Goal: Understand process/instructions

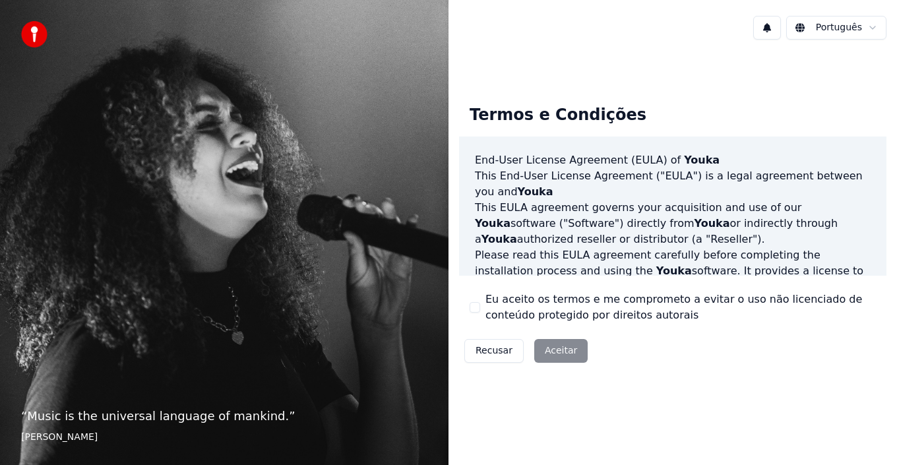
click at [563, 351] on div "Recusar Aceitar" at bounding box center [526, 351] width 134 height 34
click at [558, 351] on div "Recusar Aceitar" at bounding box center [526, 351] width 134 height 34
click at [871, 24] on html "“ Music is the universal language of mankind. ” [PERSON_NAME] Português Termos …" at bounding box center [448, 232] width 897 height 465
click at [847, 28] on html "“ Music is the universal language of mankind. ” [PERSON_NAME] Português Termos …" at bounding box center [448, 232] width 897 height 465
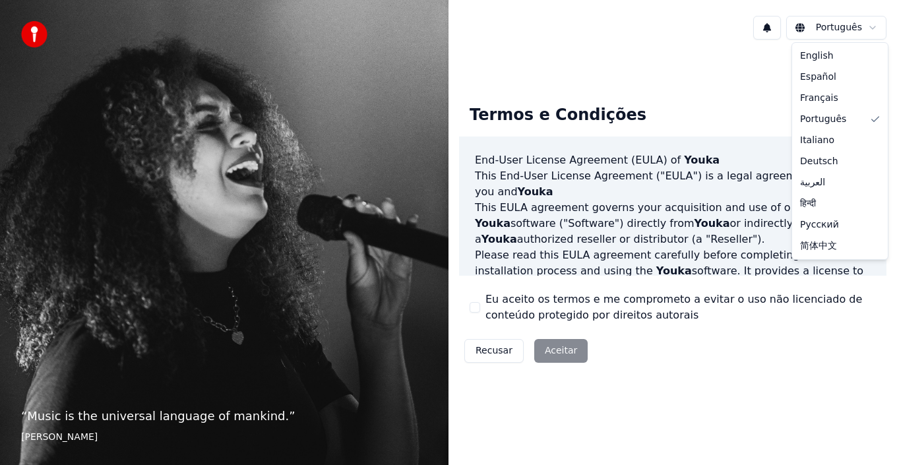
click at [874, 26] on html "“ Music is the universal language of mankind. ” [PERSON_NAME] Português Termos …" at bounding box center [448, 232] width 897 height 465
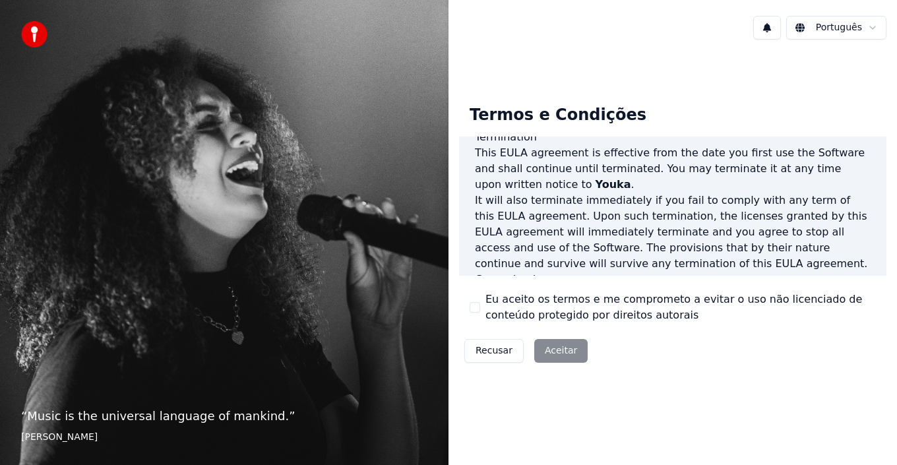
scroll to position [905, 0]
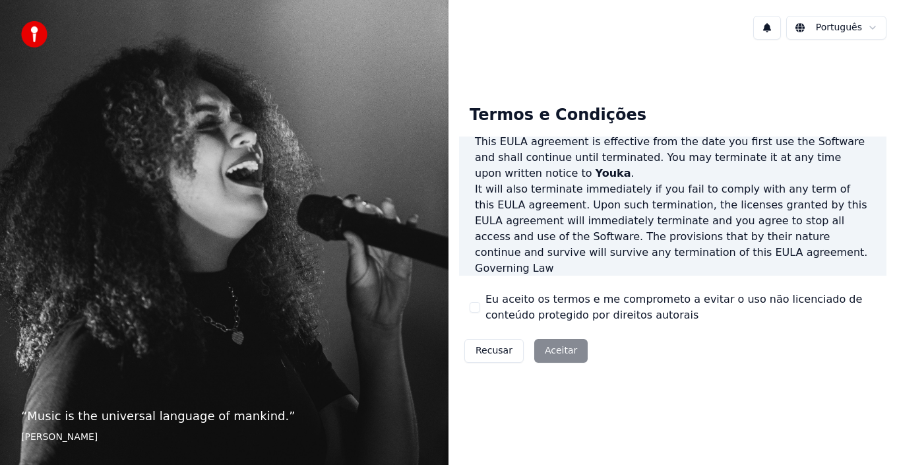
click at [557, 347] on div "Recusar Aceitar" at bounding box center [526, 351] width 134 height 34
click at [556, 350] on div "Recusar Aceitar" at bounding box center [526, 351] width 134 height 34
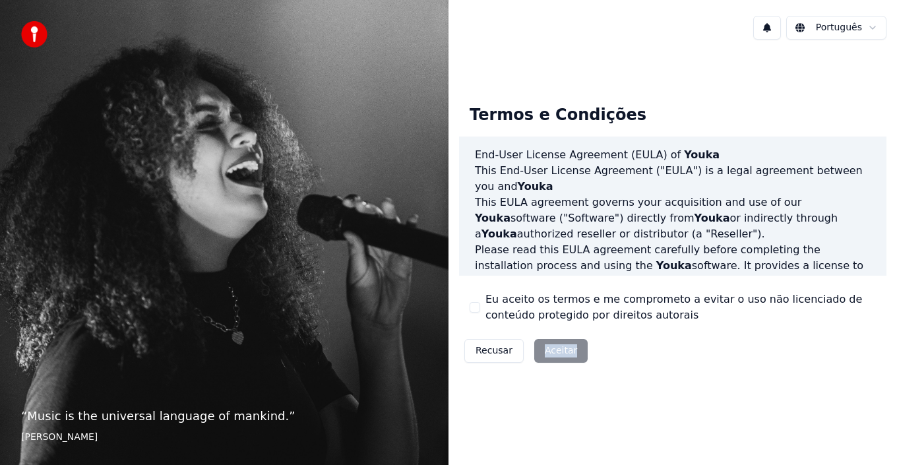
scroll to position [0, 0]
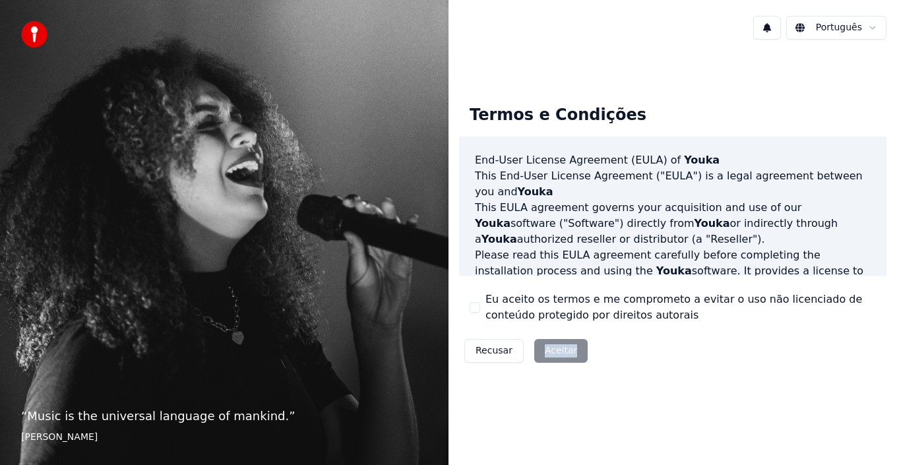
click at [554, 348] on div "Recusar Aceitar" at bounding box center [526, 351] width 134 height 34
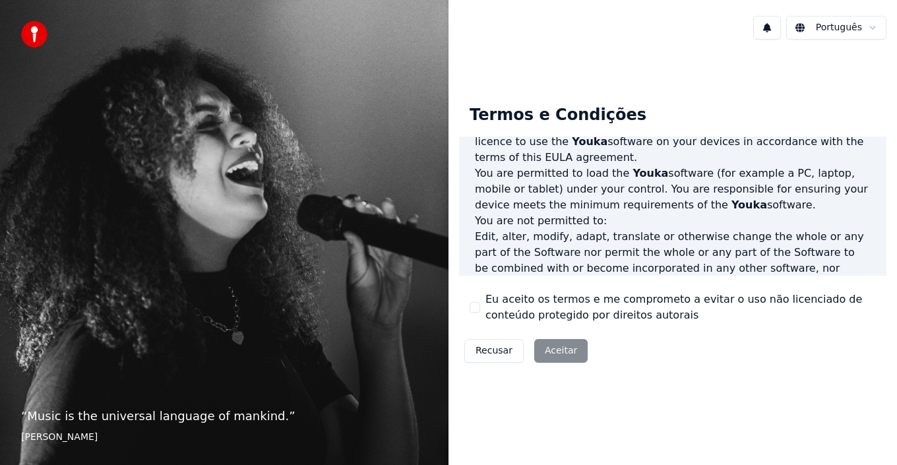
scroll to position [905, 0]
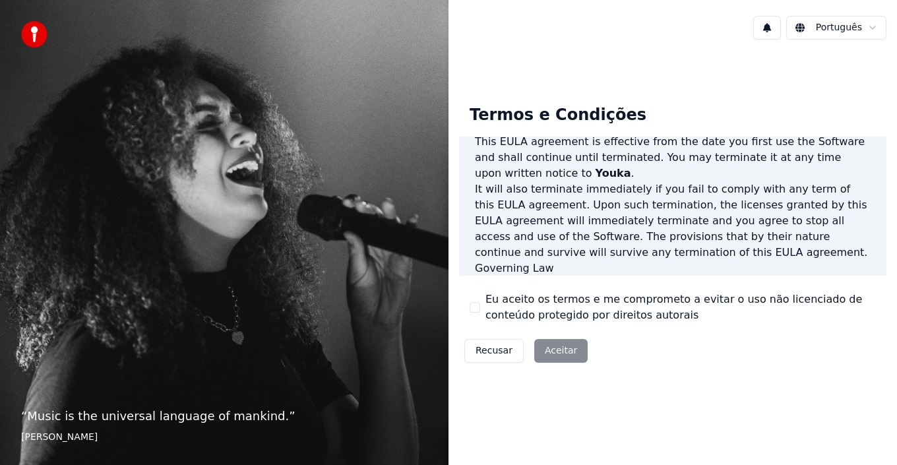
click at [805, 24] on html "“ Music is the universal language of mankind. ” [PERSON_NAME] Português Termos …" at bounding box center [448, 232] width 897 height 465
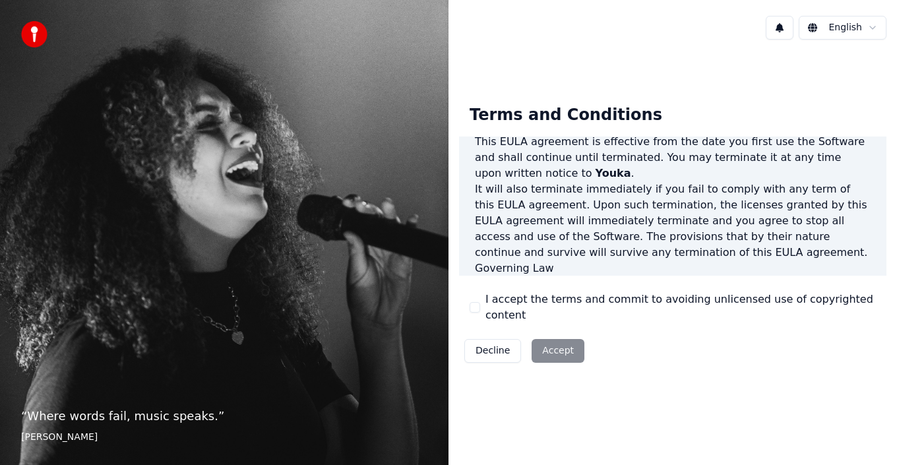
click at [553, 343] on div "Decline Accept" at bounding box center [524, 351] width 131 height 34
click at [818, 26] on html "“ Where words fail, music speaks. ” [PERSON_NAME] English Terms and Conditions …" at bounding box center [448, 232] width 897 height 465
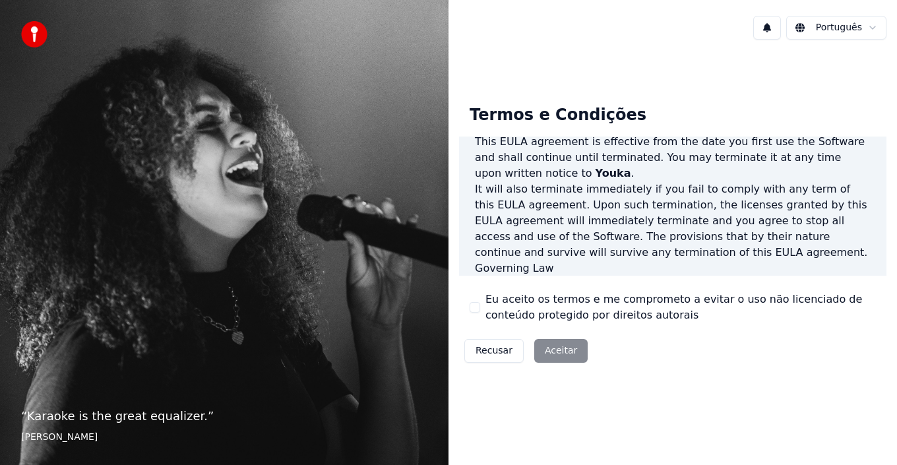
click at [560, 352] on div "Recusar Aceitar" at bounding box center [526, 351] width 134 height 34
click at [488, 352] on button "Recusar" at bounding box center [494, 351] width 59 height 24
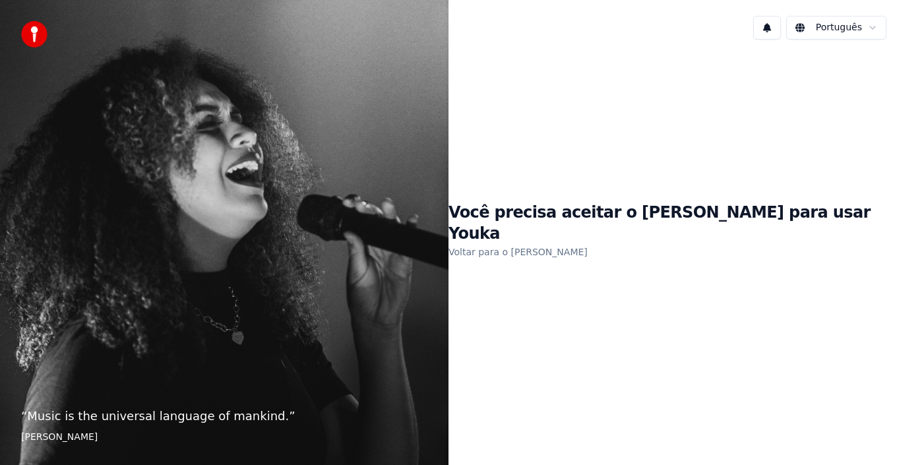
click at [563, 242] on link "Voltar para o [PERSON_NAME]" at bounding box center [518, 252] width 139 height 21
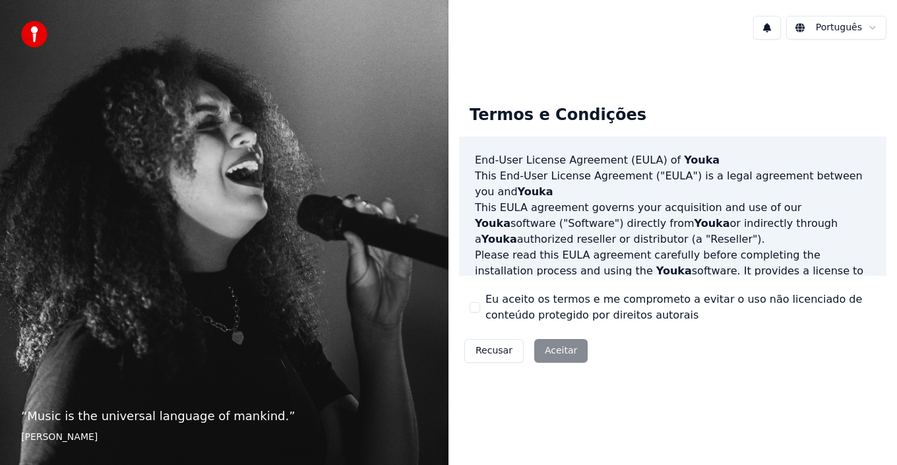
click at [560, 351] on div "Recusar Aceitar" at bounding box center [526, 351] width 134 height 34
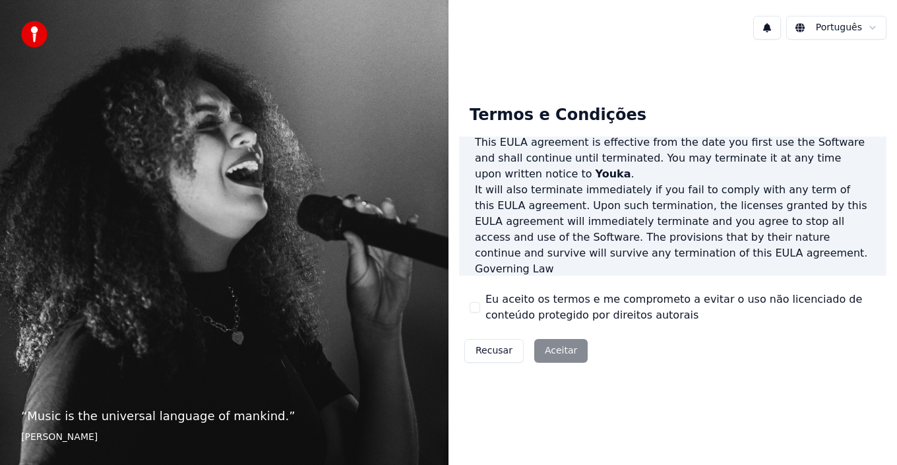
scroll to position [905, 0]
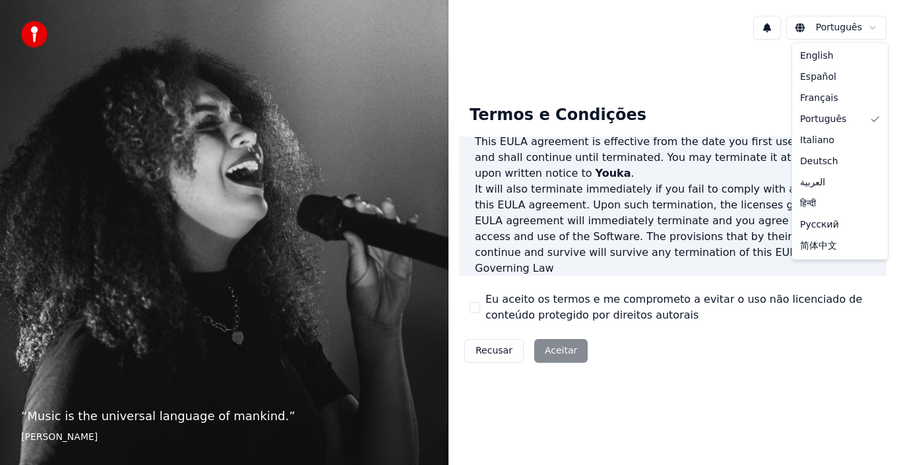
click at [807, 28] on html "“ Music is the universal language of mankind. ” [PERSON_NAME] Português Termos …" at bounding box center [448, 232] width 897 height 465
click at [802, 28] on html "“ Music is the universal language of mankind. ” [PERSON_NAME] Português Termos …" at bounding box center [448, 232] width 897 height 465
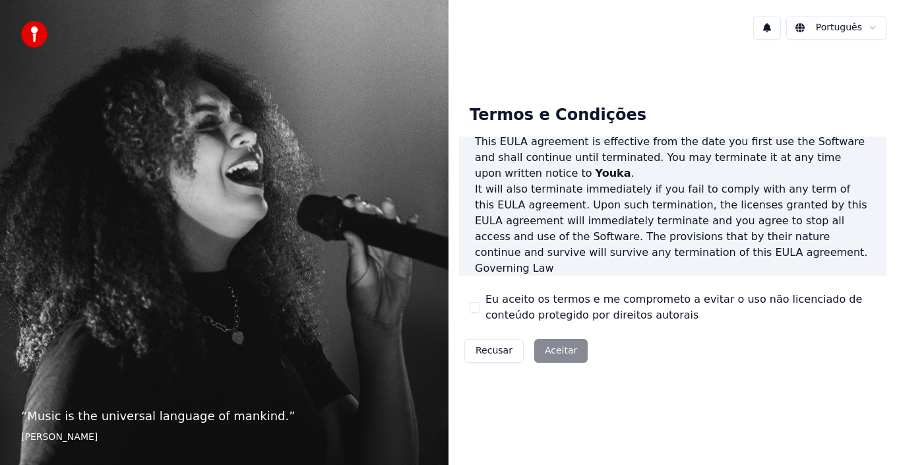
click at [550, 350] on div "Recusar Aceitar" at bounding box center [526, 351] width 134 height 34
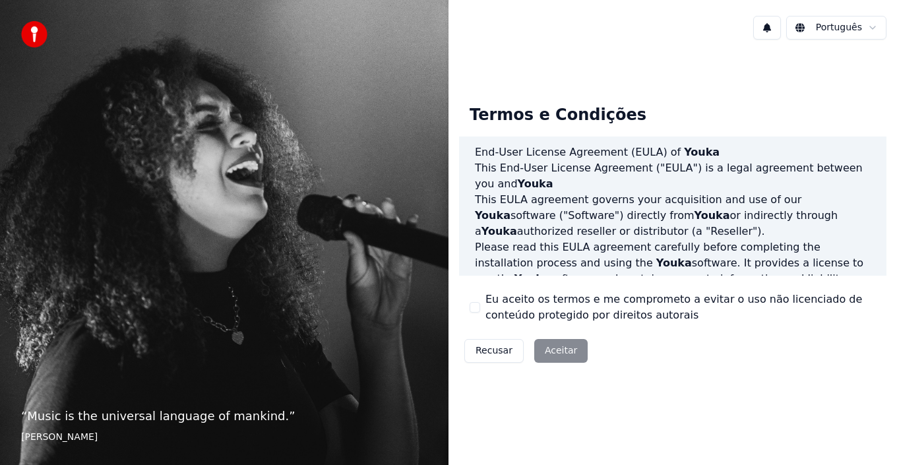
scroll to position [0, 0]
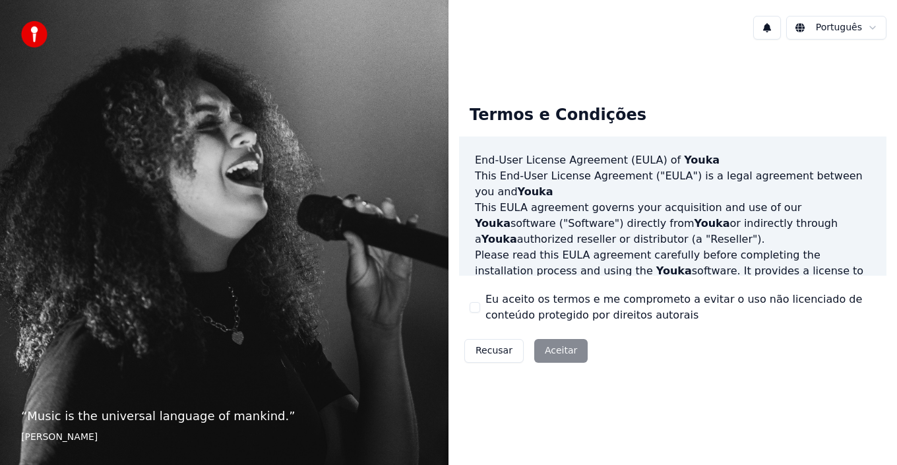
click at [556, 352] on div "Recusar Aceitar" at bounding box center [526, 351] width 134 height 34
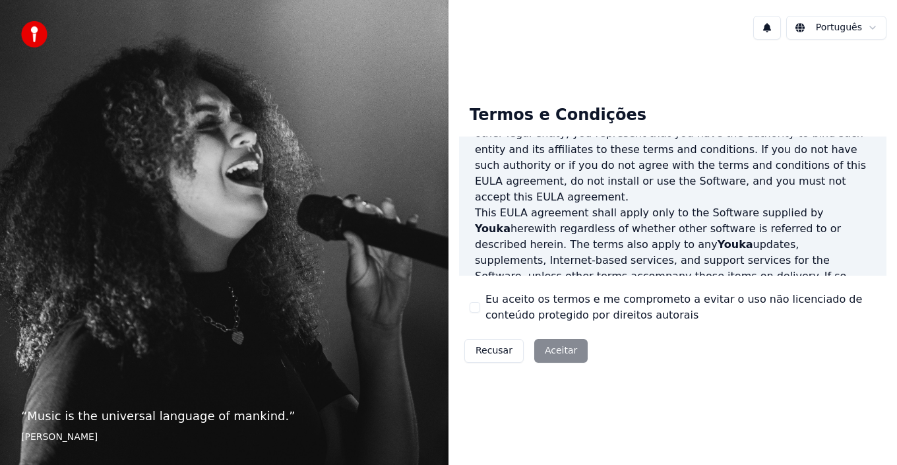
scroll to position [198, 0]
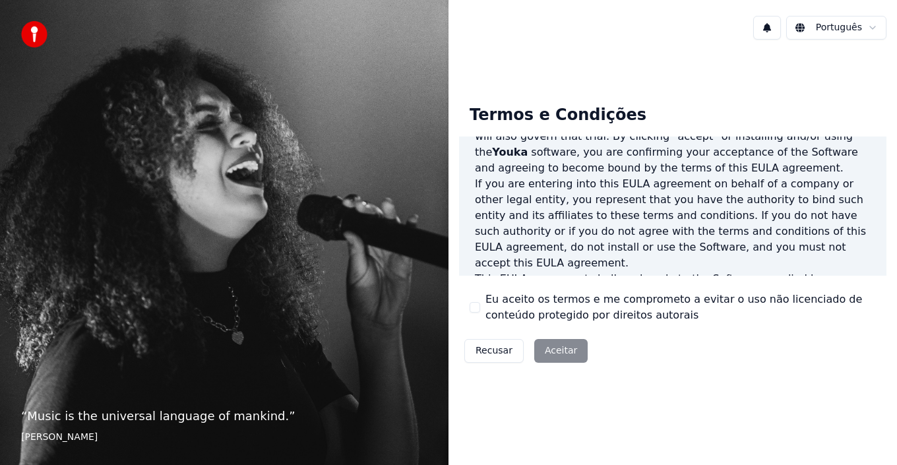
click at [489, 176] on p "If you are entering into this EULA agreement on behalf of a company or other le…" at bounding box center [673, 223] width 396 height 95
click at [511, 188] on p "If you are entering into this EULA agreement on behalf of a company or other le…" at bounding box center [673, 223] width 396 height 95
click at [483, 352] on button "Recusar" at bounding box center [494, 351] width 59 height 24
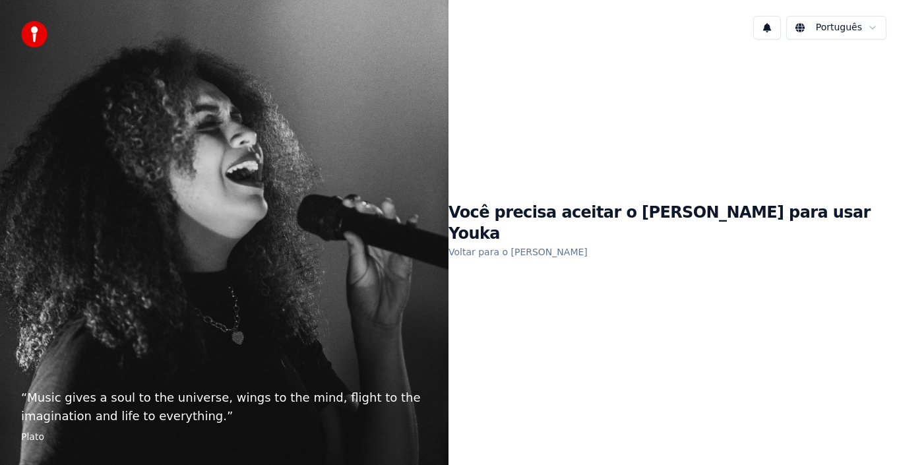
click at [804, 28] on html "“ Music gives a soul to the universe, wings to the mind, flight to the imaginat…" at bounding box center [448, 232] width 897 height 465
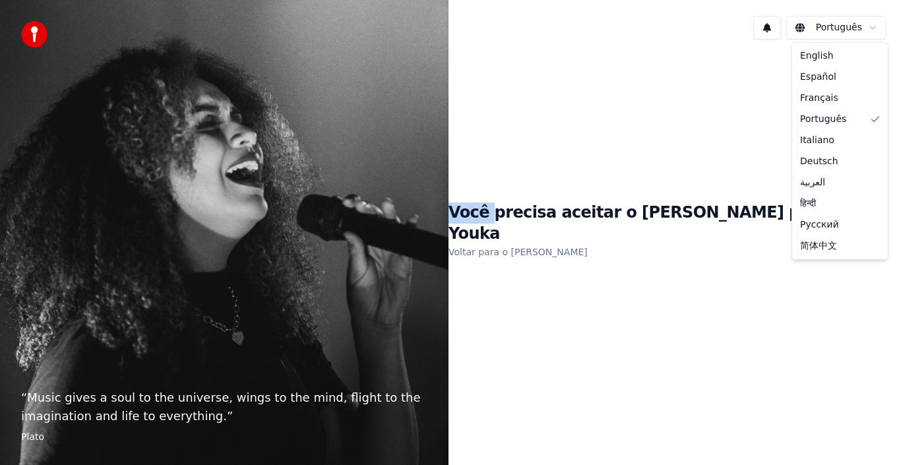
click at [804, 28] on html "“ Music gives a soul to the universe, wings to the mind, flight to the imaginat…" at bounding box center [448, 232] width 897 height 465
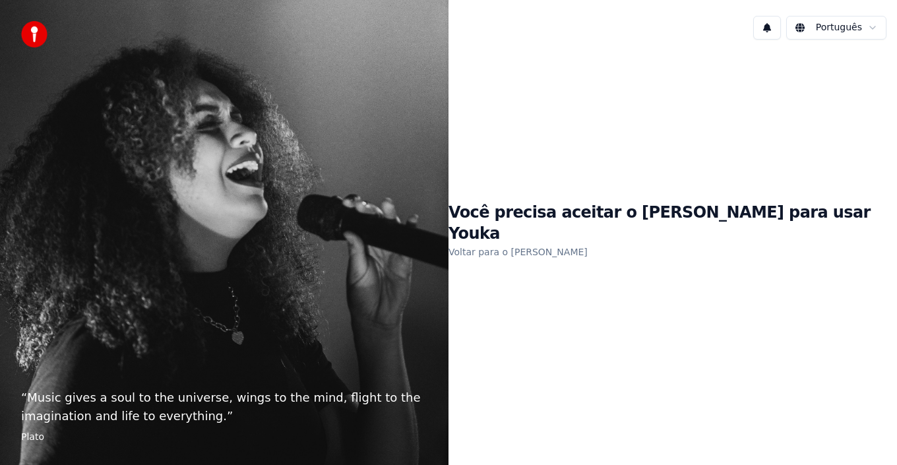
click at [742, 182] on html "“ Music gives a soul to the universe, wings to the mind, flight to the imaginat…" at bounding box center [448, 232] width 897 height 465
click at [582, 242] on link "Voltar para o [PERSON_NAME]" at bounding box center [518, 252] width 139 height 21
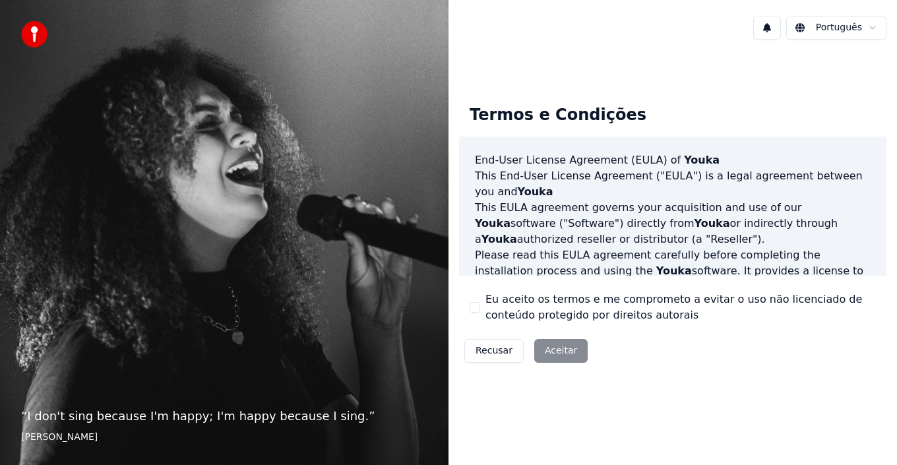
click at [558, 354] on div "Recusar Aceitar" at bounding box center [526, 351] width 134 height 34
click at [569, 430] on div "Português Termos e Condições End-User License Agreement ([PERSON_NAME]) of Youk…" at bounding box center [673, 232] width 449 height 465
click at [554, 350] on div "Recusar Aceitar" at bounding box center [526, 351] width 134 height 34
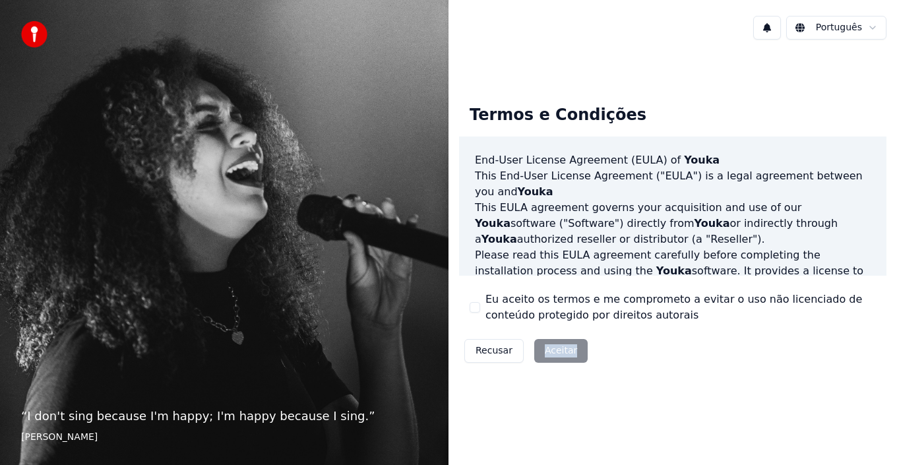
click at [554, 350] on div "Recusar Aceitar" at bounding box center [526, 351] width 134 height 34
